Goal: Information Seeking & Learning: Learn about a topic

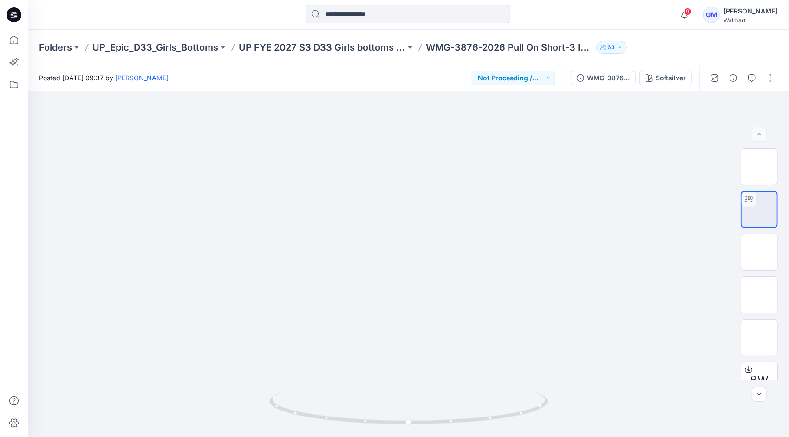
click at [401, 15] on input at bounding box center [408, 14] width 204 height 19
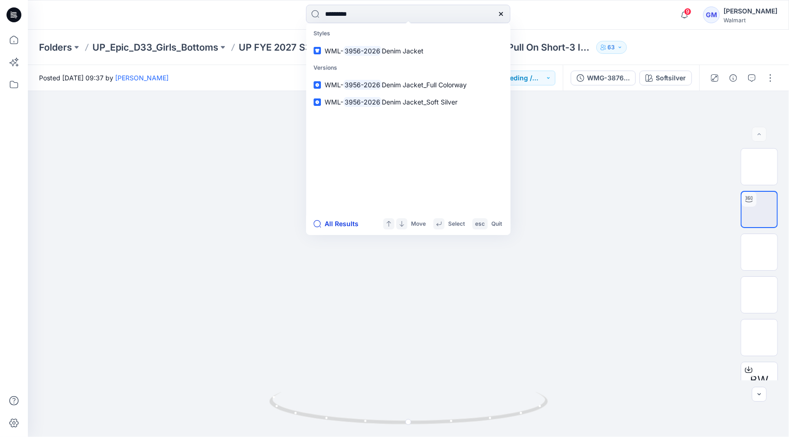
type input "*********"
click at [344, 227] on button "All Results" at bounding box center [338, 223] width 51 height 11
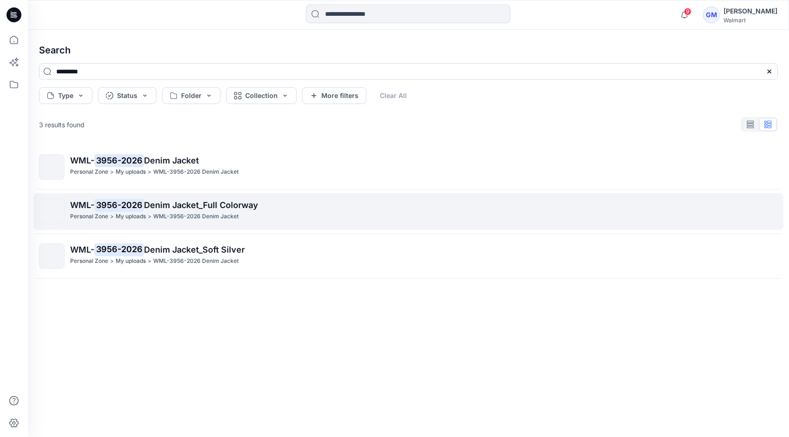
click at [150, 201] on span "Denim Jacket_Full Colorway" at bounding box center [201, 205] width 114 height 10
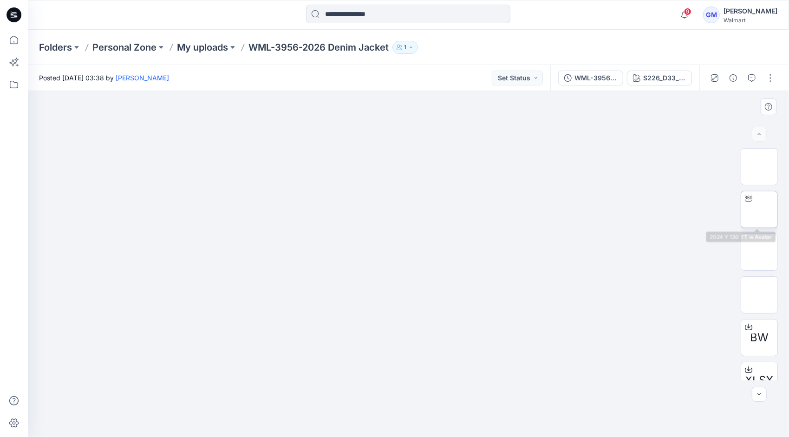
click at [759, 209] on img at bounding box center [759, 209] width 0 height 0
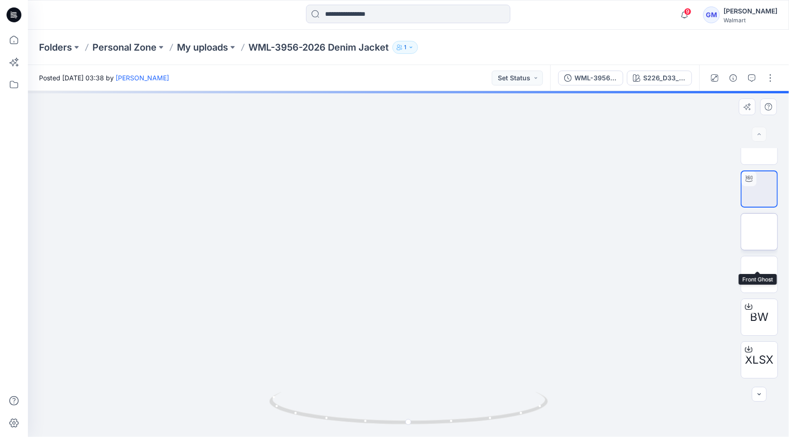
scroll to position [61, 0]
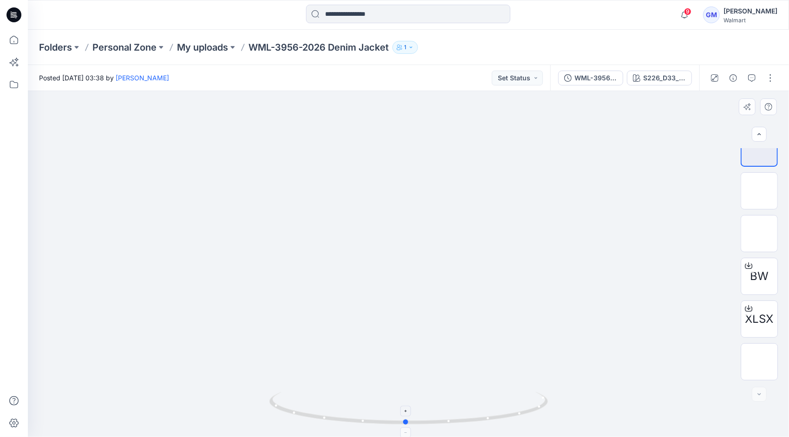
drag, startPoint x: 476, startPoint y: 425, endPoint x: 473, endPoint y: 413, distance: 12.4
click at [473, 413] on icon at bounding box center [409, 409] width 281 height 35
click at [747, 307] on icon at bounding box center [748, 306] width 4 height 5
click at [491, 24] on div at bounding box center [408, 15] width 204 height 20
